Goal: Task Accomplishment & Management: Use online tool/utility

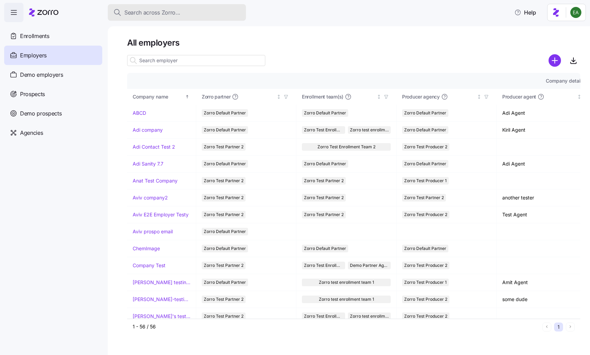
click at [185, 15] on div "Search across Zorro..." at bounding box center [176, 12] width 127 height 9
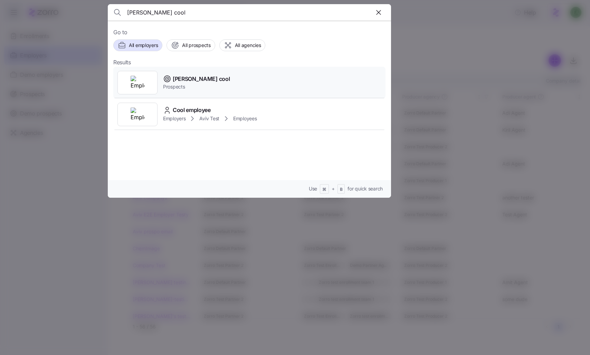
type input "[PERSON_NAME] cool"
click at [180, 80] on span "[PERSON_NAME] cool" at bounding box center [201, 79] width 57 height 9
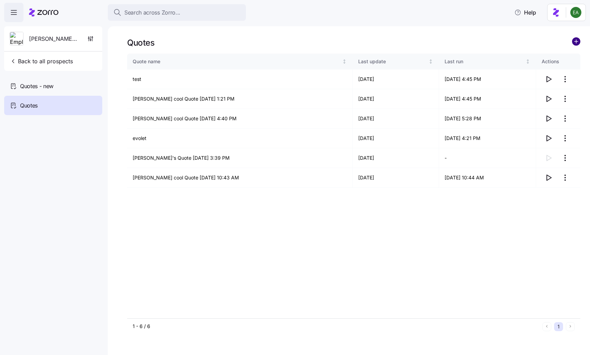
click at [578, 40] on circle "add icon" at bounding box center [577, 42] width 8 height 8
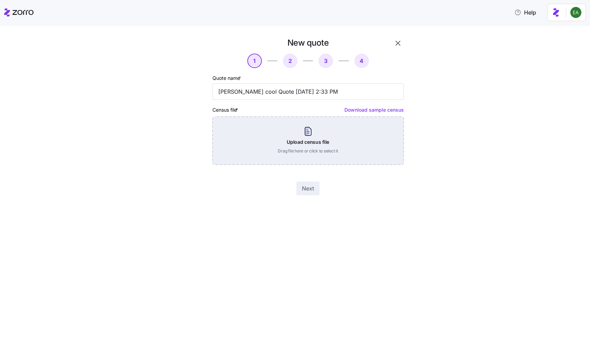
click at [308, 146] on div "Upload census file Drag file here or click to select it" at bounding box center [308, 140] width 191 height 48
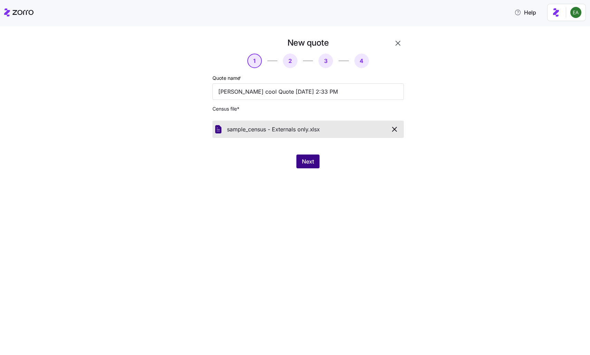
click at [304, 167] on button "Next" at bounding box center [308, 161] width 23 height 14
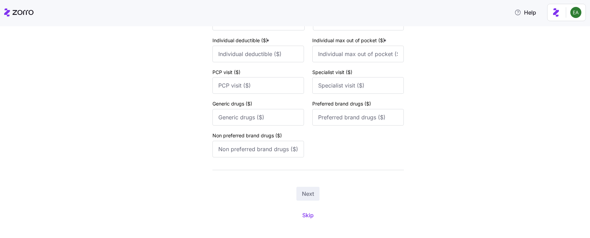
scroll to position [927, 0]
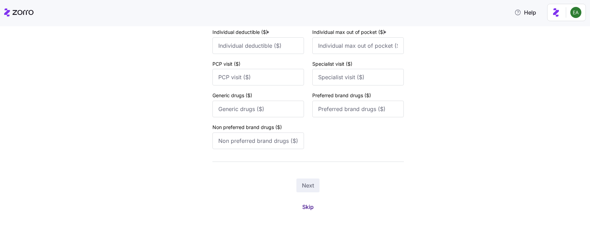
click at [307, 206] on span "Skip" at bounding box center [307, 207] width 11 height 8
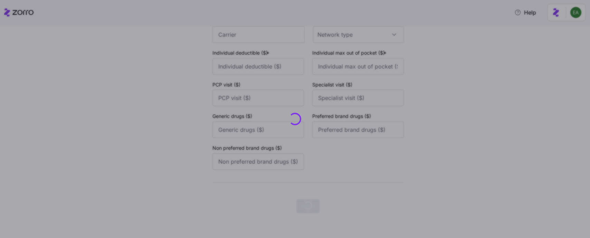
scroll to position [0, 0]
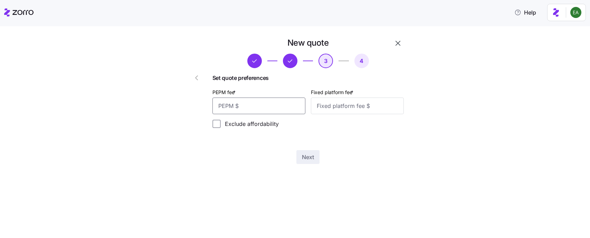
click at [278, 108] on input "PEPM fee *" at bounding box center [259, 105] width 93 height 17
type input "20"
type input "200"
click at [303, 152] on button "Next" at bounding box center [308, 157] width 23 height 14
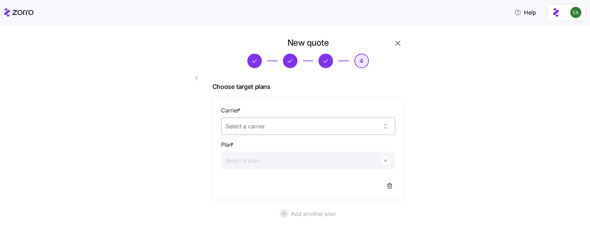
click at [314, 132] on input "Carrier *" at bounding box center [308, 126] width 174 height 17
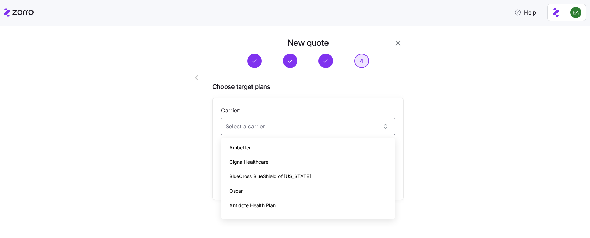
click at [311, 151] on div "Ambetter" at bounding box center [308, 147] width 169 height 15
type input "Ambetter"
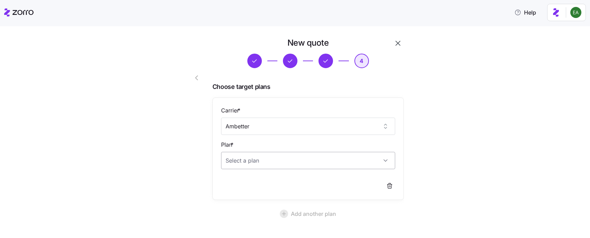
click at [310, 157] on input "Plan *" at bounding box center [308, 160] width 174 height 17
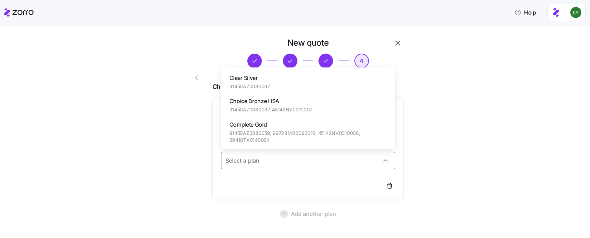
click at [309, 133] on span "91450AZ0080059, 99723MO0090016, 45142NV0010006, 29418TX0140064" at bounding box center [308, 137] width 158 height 14
type input "Complete Gold"
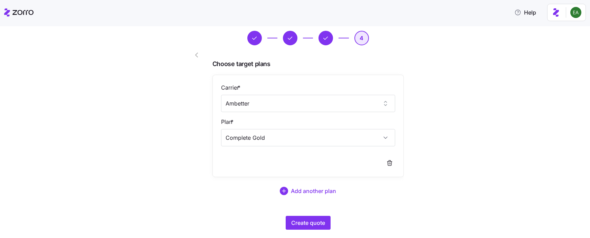
scroll to position [39, 0]
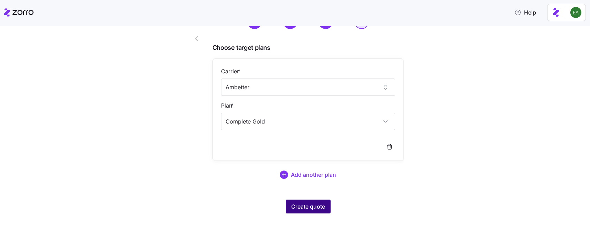
click at [312, 208] on span "Create quote" at bounding box center [308, 206] width 34 height 8
